Goal: Transaction & Acquisition: Download file/media

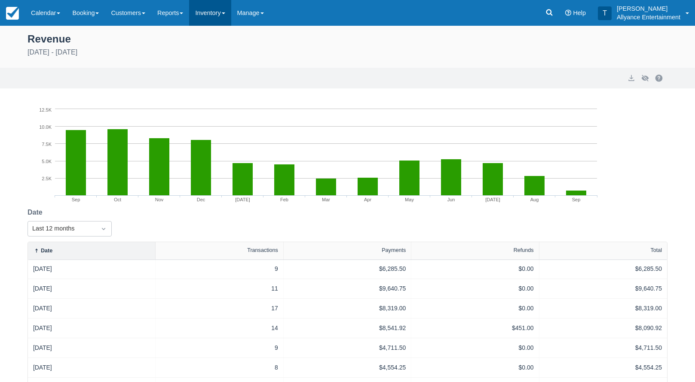
click at [230, 15] on link "Inventory" at bounding box center [210, 13] width 42 height 26
click at [189, 14] on link "Reports" at bounding box center [170, 13] width 38 height 26
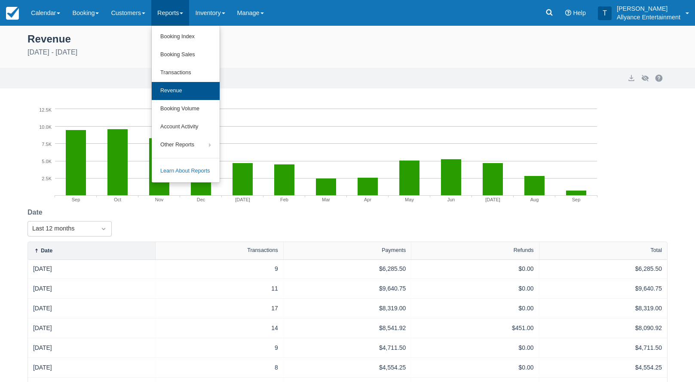
click at [183, 87] on link "Revenue" at bounding box center [186, 91] width 68 height 18
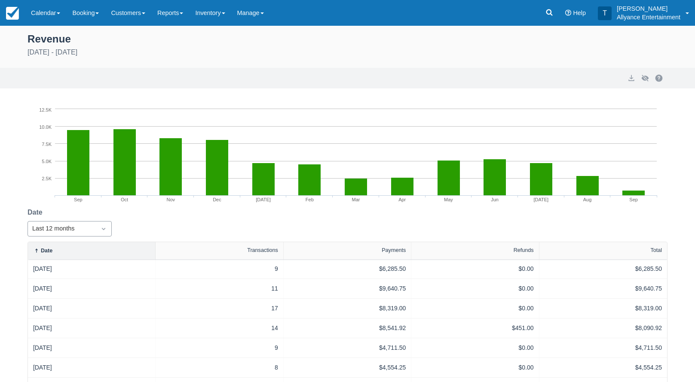
click at [105, 227] on icon "Dropdown icon" at bounding box center [103, 229] width 9 height 9
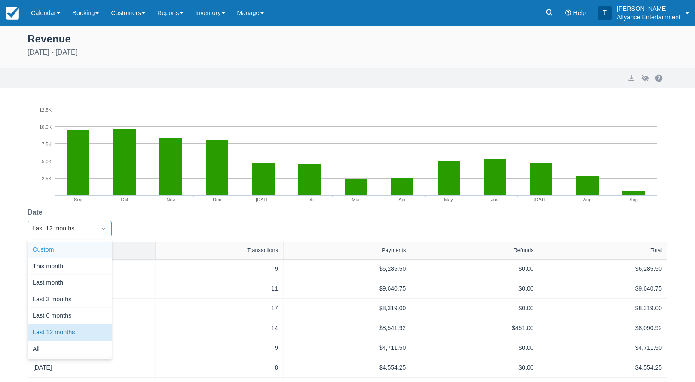
click at [44, 248] on div "Custom" at bounding box center [70, 250] width 84 height 17
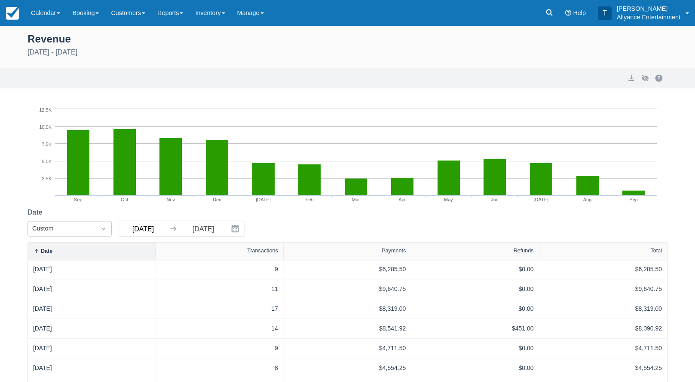
click at [161, 231] on input "[DATE]" at bounding box center [143, 228] width 48 height 15
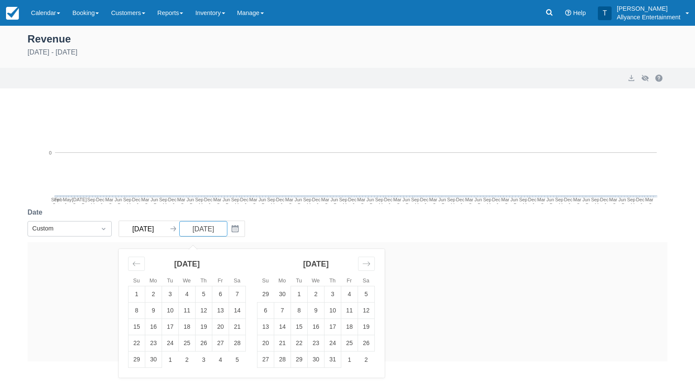
click at [158, 231] on input "09/12/52" at bounding box center [143, 228] width 48 height 15
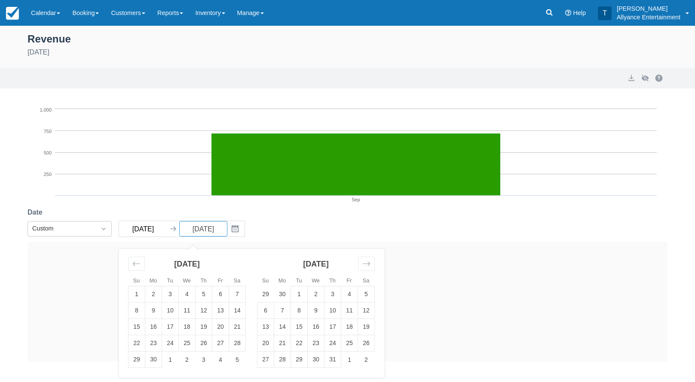
click at [137, 229] on input "[DATE]" at bounding box center [143, 228] width 48 height 15
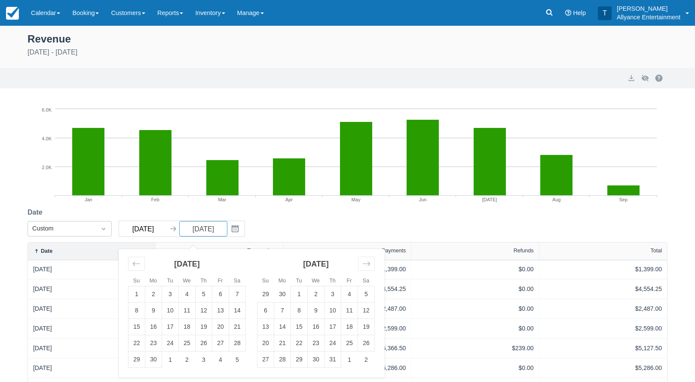
click at [148, 231] on input "[DATE]" at bounding box center [143, 228] width 48 height 15
type input "[DATE]"
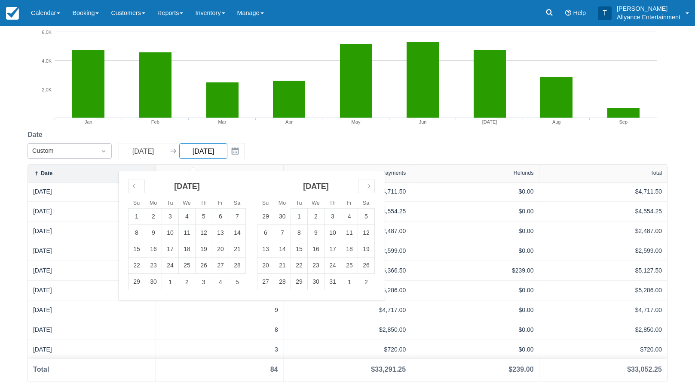
scroll to position [78, 0]
click at [395, 144] on div "Date Custom 01/01/25 Navigate forward to interact with the calendar and select …" at bounding box center [348, 147] width 640 height 35
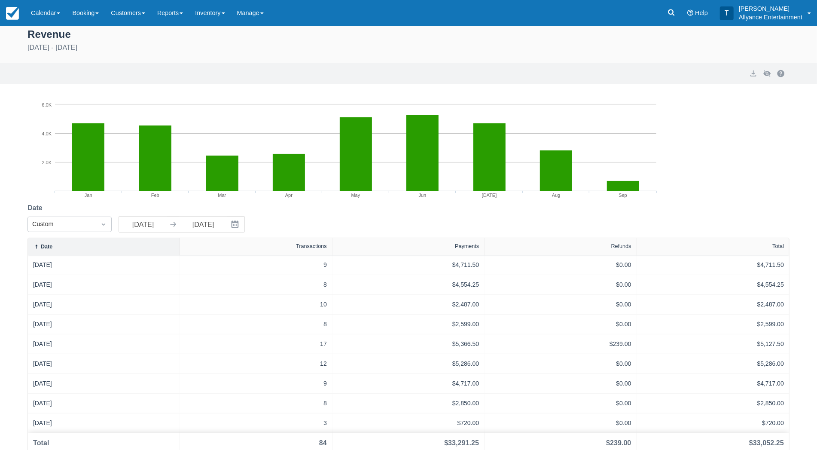
scroll to position [5, 0]
click at [694, 73] on button "export" at bounding box center [754, 73] width 10 height 10
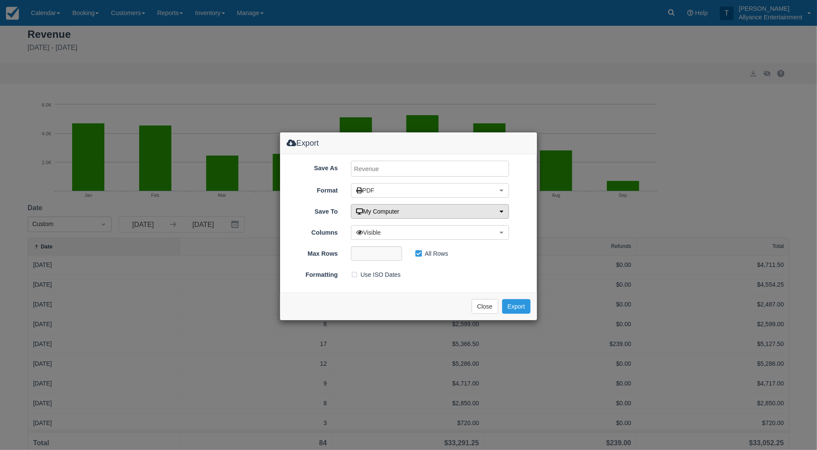
click at [501, 213] on icon "button" at bounding box center [502, 211] width 4 height 6
click at [448, 227] on link "My Computer" at bounding box center [431, 228] width 159 height 12
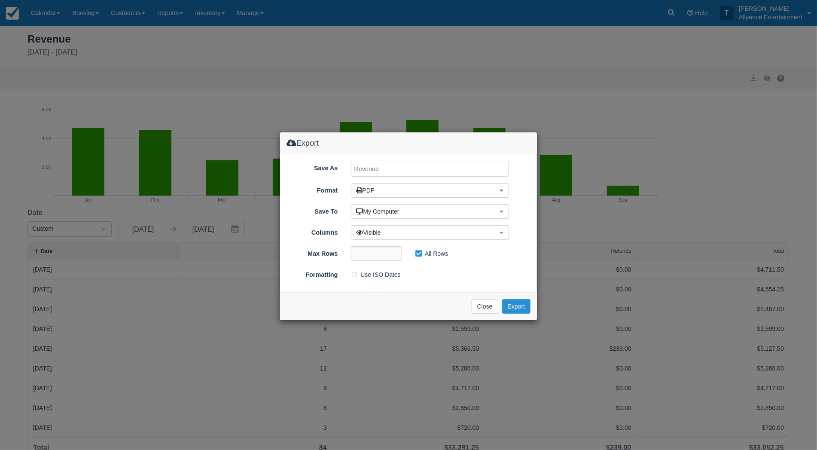
click at [518, 305] on button "Export" at bounding box center [516, 306] width 28 height 15
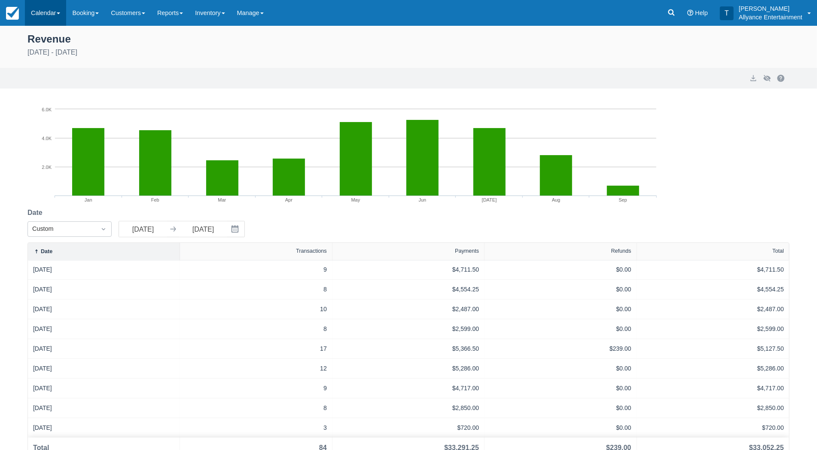
click at [39, 13] on link "Calendar" at bounding box center [45, 13] width 41 height 26
click at [44, 78] on link "Month" at bounding box center [59, 81] width 68 height 18
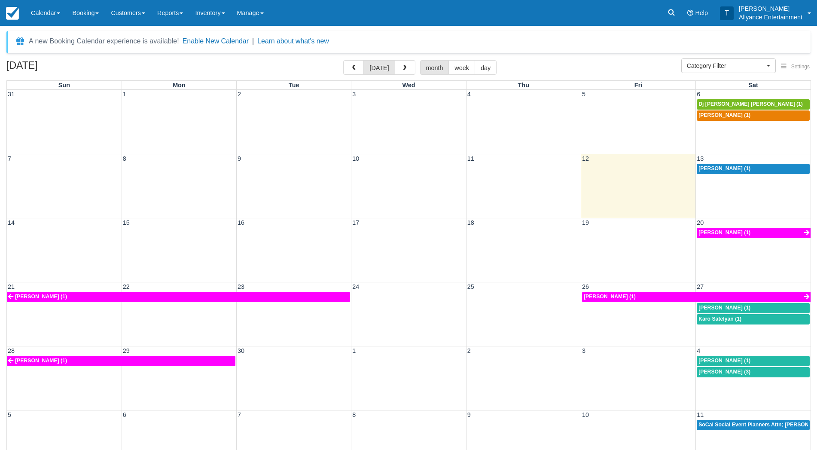
select select
click at [355, 66] on span "button" at bounding box center [354, 68] width 6 height 6
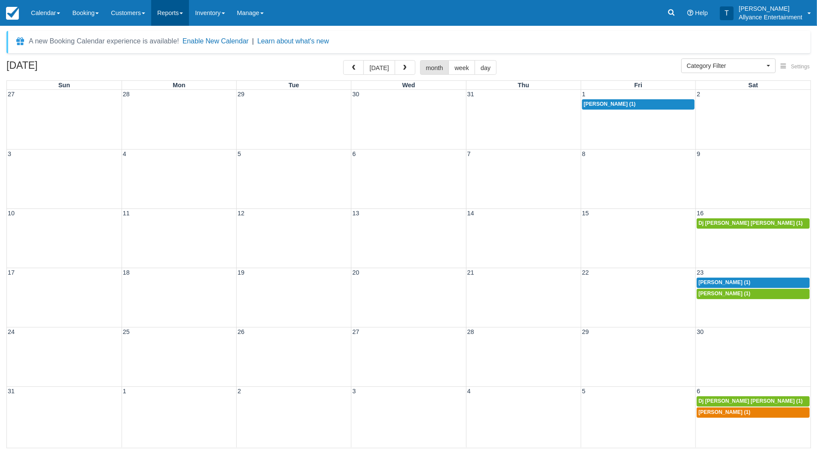
click at [178, 12] on link "Reports" at bounding box center [170, 13] width 38 height 26
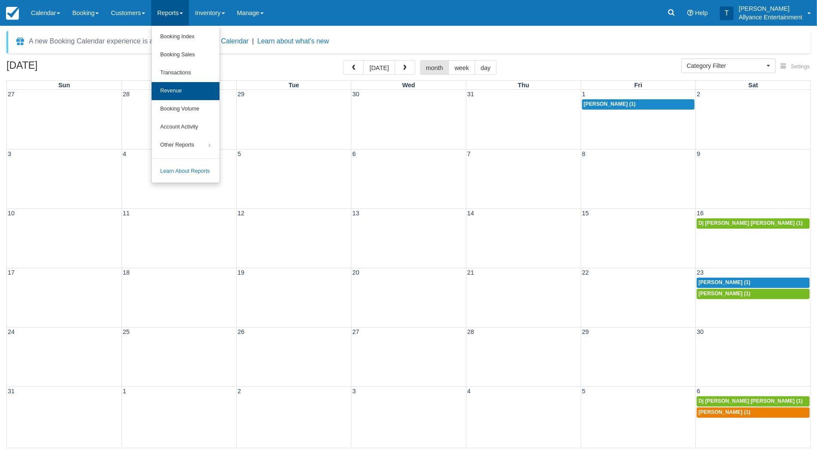
click at [192, 88] on link "Revenue" at bounding box center [186, 91] width 68 height 18
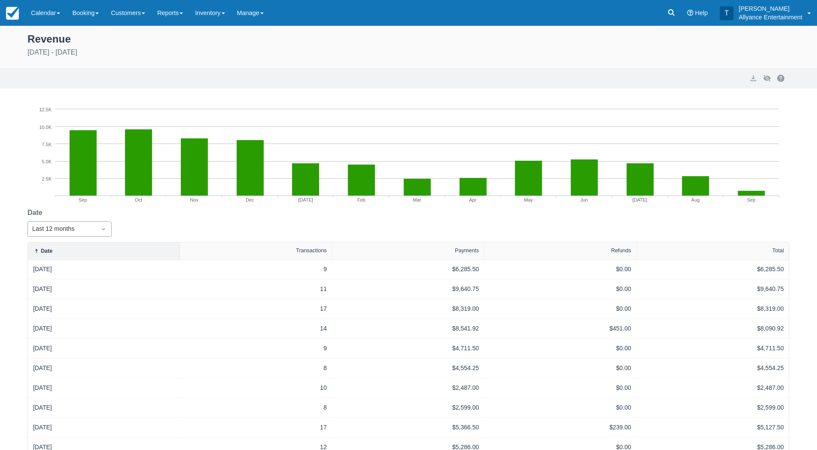
click at [102, 227] on icon "Dropdown icon" at bounding box center [103, 229] width 9 height 9
click at [56, 248] on div "Custom" at bounding box center [70, 250] width 84 height 17
click at [156, 228] on input "[DATE]" at bounding box center [143, 228] width 48 height 15
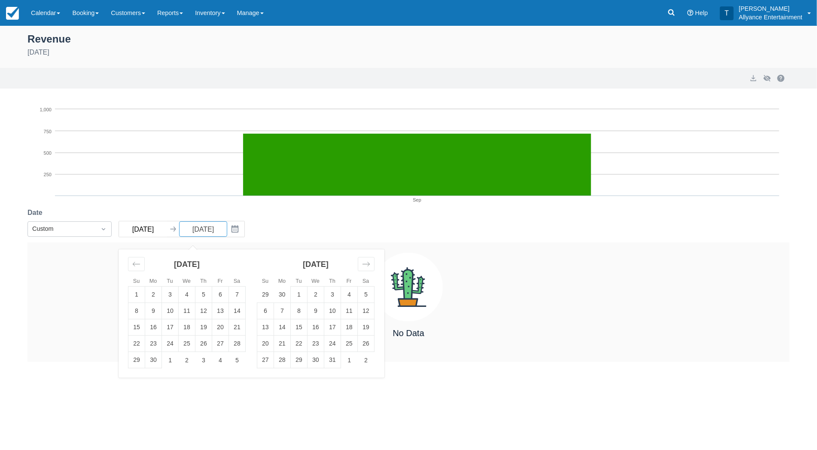
click at [138, 228] on input "[DATE]" at bounding box center [143, 228] width 48 height 15
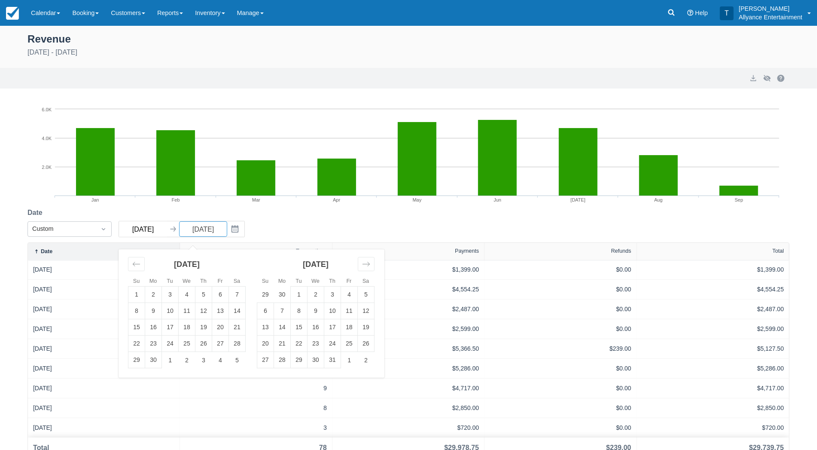
click at [147, 230] on input "[DATE]" at bounding box center [143, 228] width 48 height 15
type input "[DATE]"
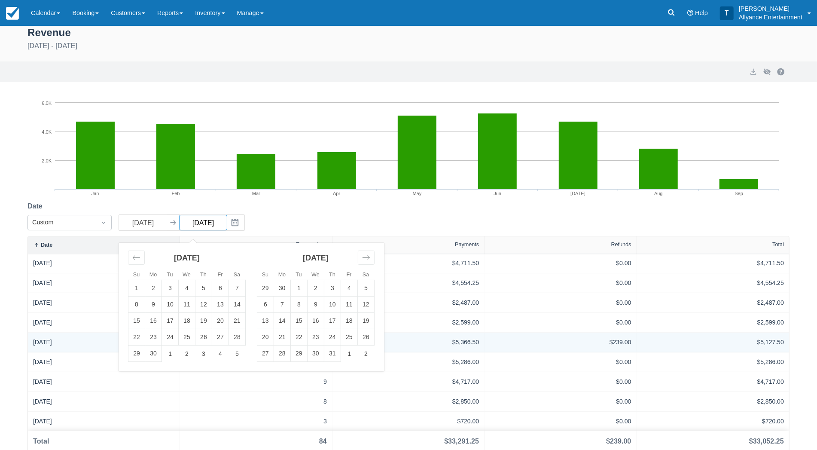
scroll to position [5, 0]
